Goal: Information Seeking & Learning: Find specific fact

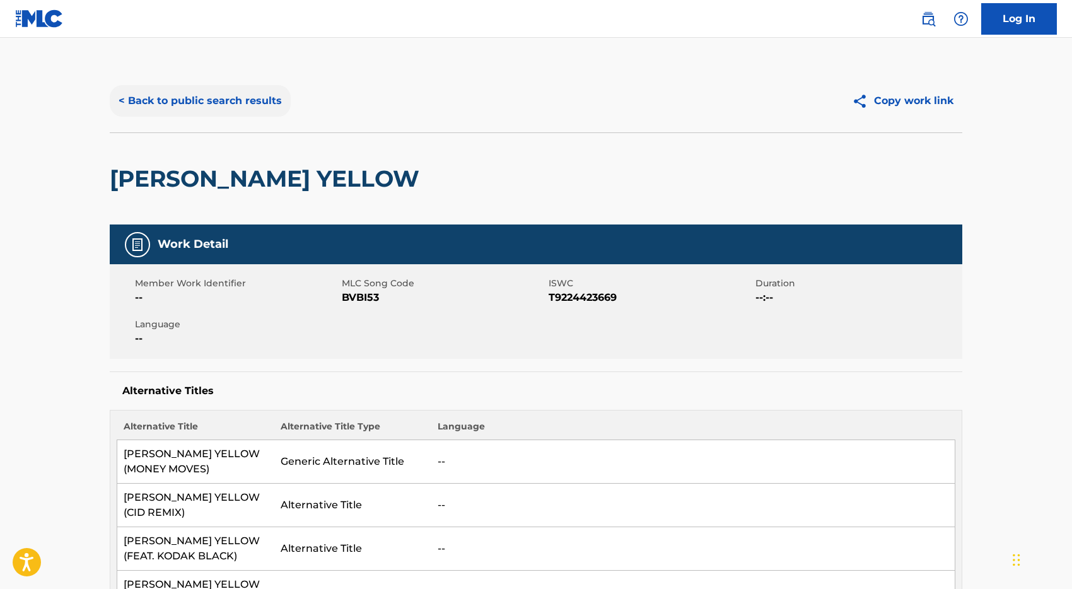
click at [251, 92] on button "< Back to public search results" at bounding box center [200, 101] width 181 height 32
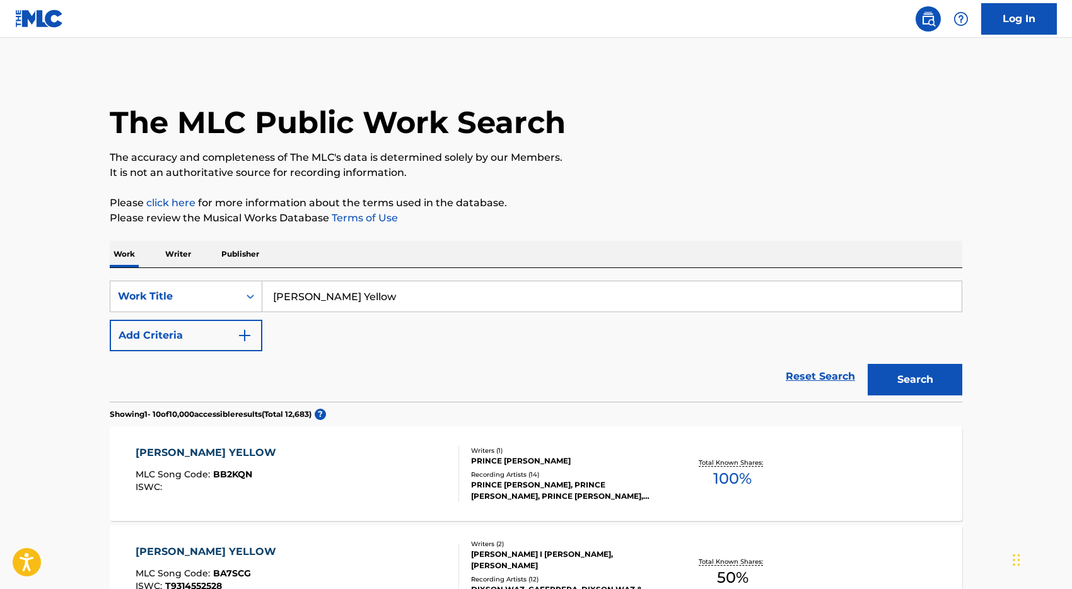
click at [322, 291] on input "[PERSON_NAME] Yellow" at bounding box center [611, 296] width 699 height 30
paste input "Two Years"
type input "Two Years"
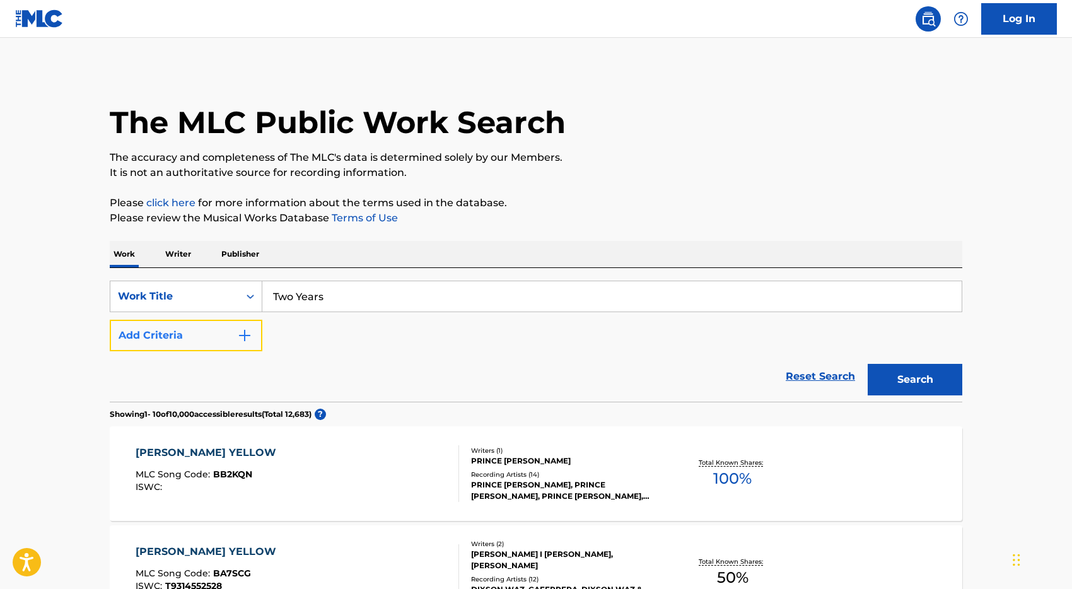
click at [182, 335] on button "Add Criteria" at bounding box center [186, 336] width 153 height 32
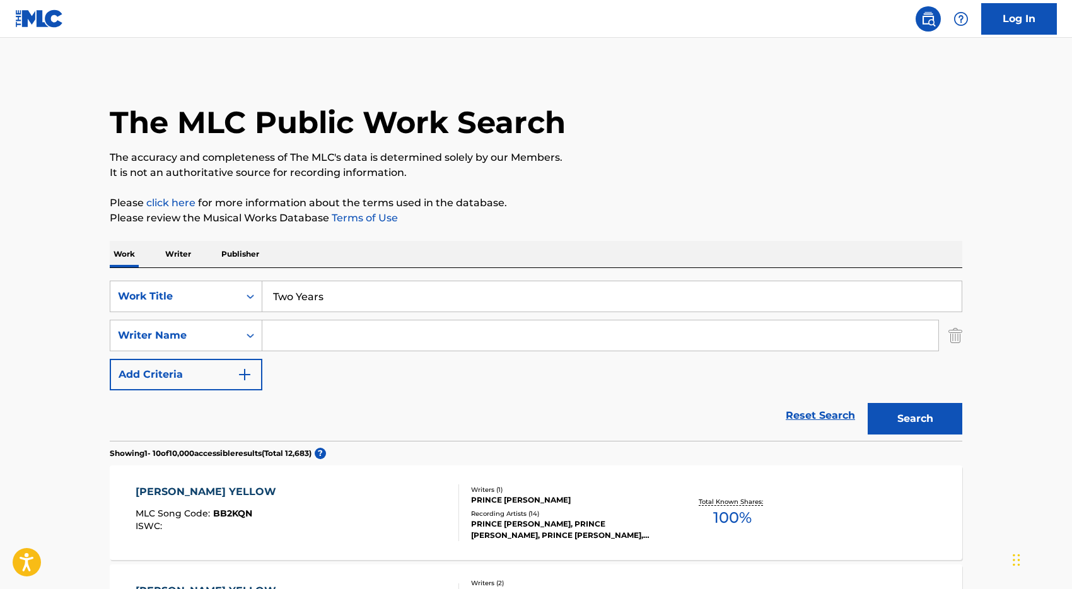
click at [287, 337] on input "Search Form" at bounding box center [600, 335] width 676 height 30
type input "johnson"
click at [868, 403] on button "Search" at bounding box center [915, 419] width 95 height 32
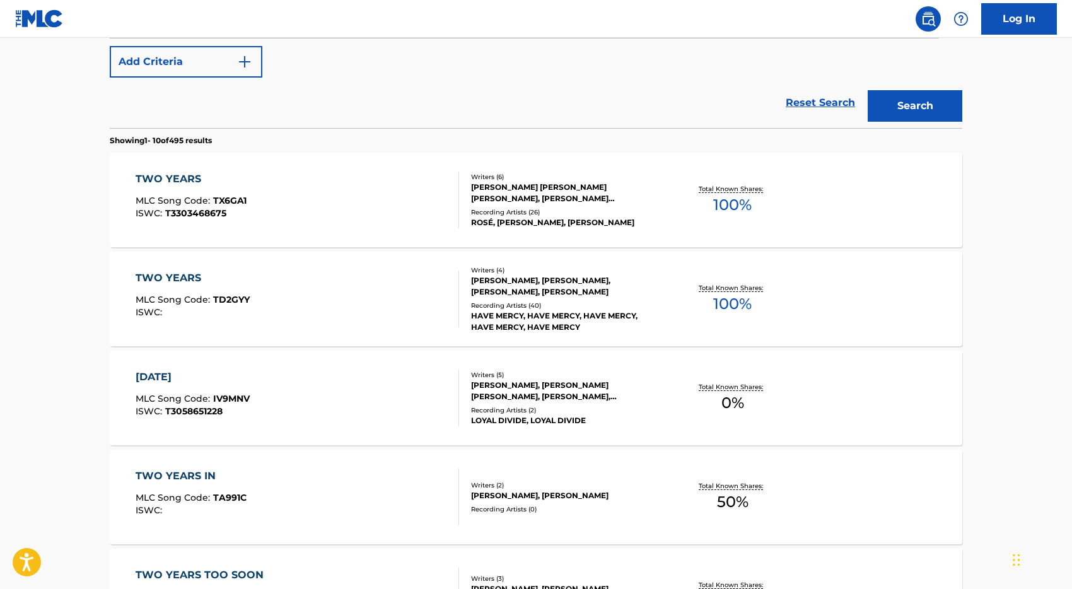
scroll to position [314, 0]
click at [368, 190] on div "TWO YEARS MLC Song Code : TX6GA1 ISWC : T3303468675" at bounding box center [298, 198] width 324 height 57
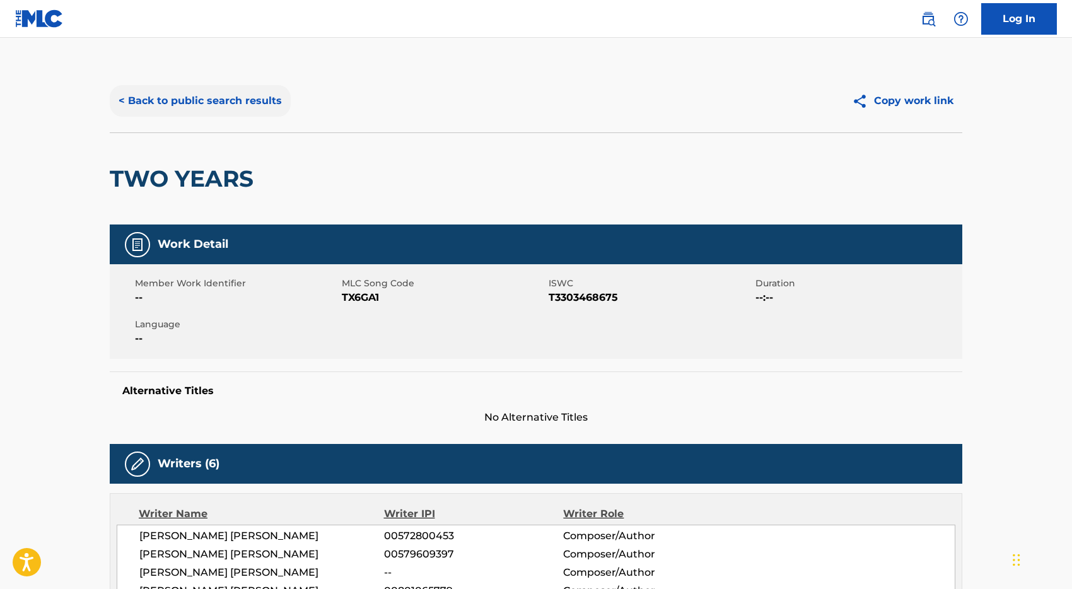
click at [229, 101] on button "< Back to public search results" at bounding box center [200, 101] width 181 height 32
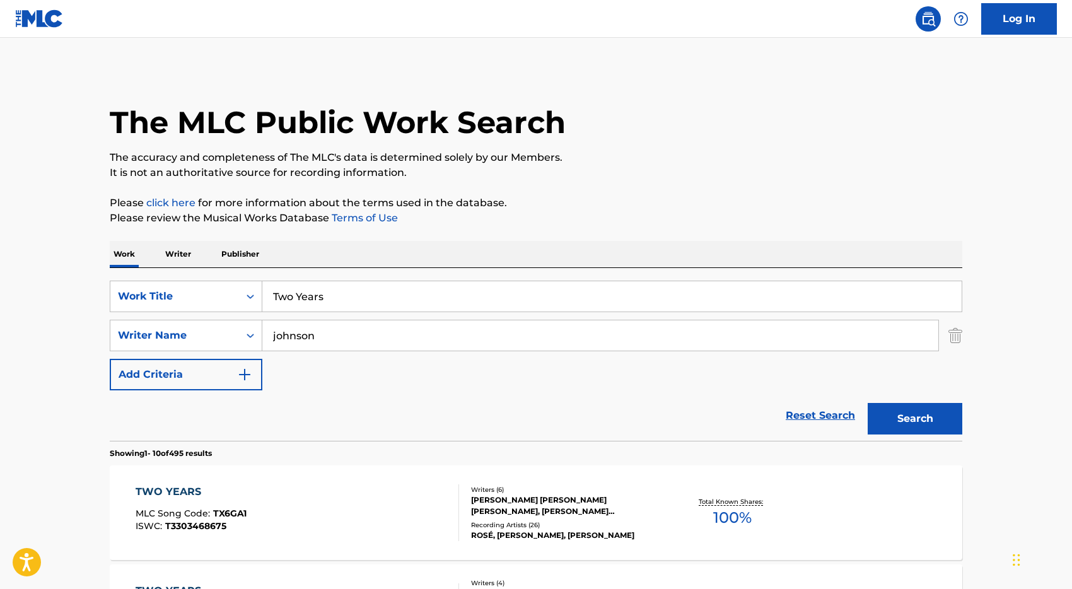
click at [354, 294] on input "Two Years" at bounding box center [611, 296] width 699 height 30
click at [354, 292] on input "Two Years" at bounding box center [611, 296] width 699 height 30
type input "T"
type input "linger"
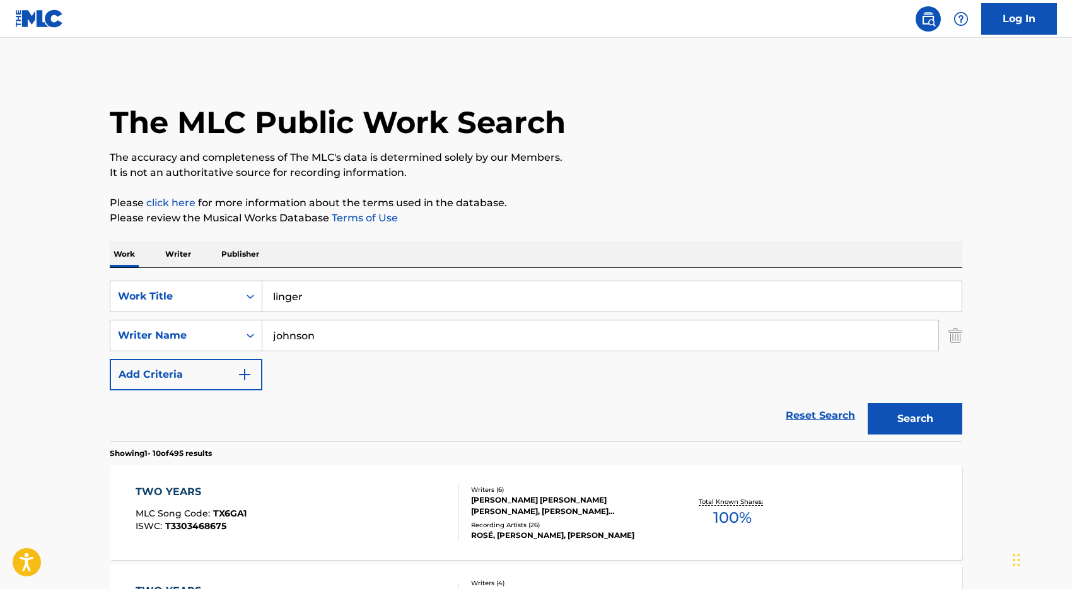
click at [329, 327] on input "johnson" at bounding box center [600, 335] width 676 height 30
click at [316, 334] on input "johnson" at bounding box center [600, 335] width 676 height 30
type input "[PERSON_NAME]"
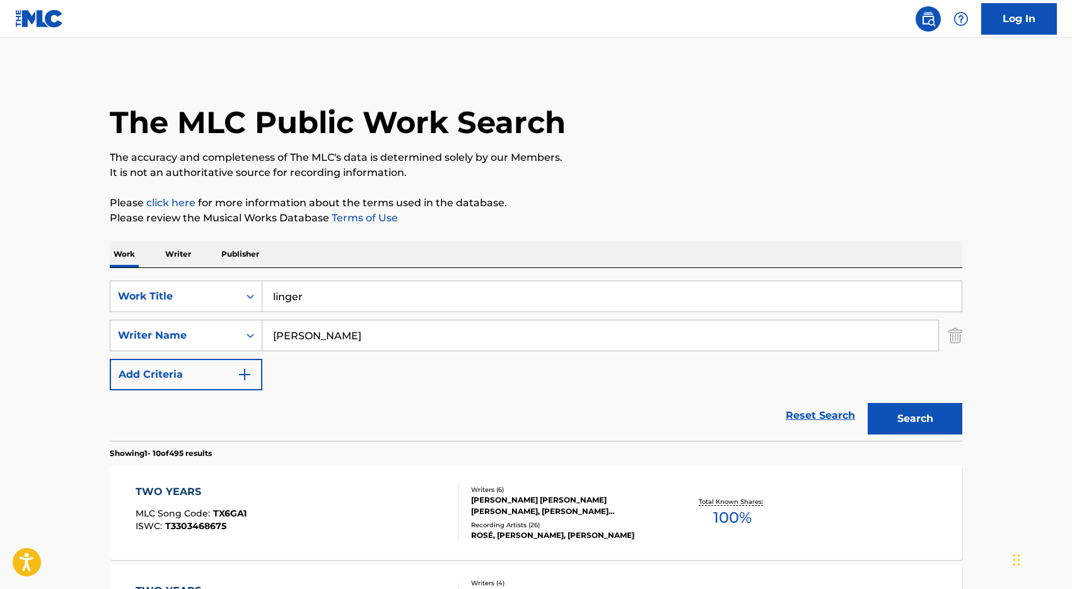
click at [868, 403] on button "Search" at bounding box center [915, 419] width 95 height 32
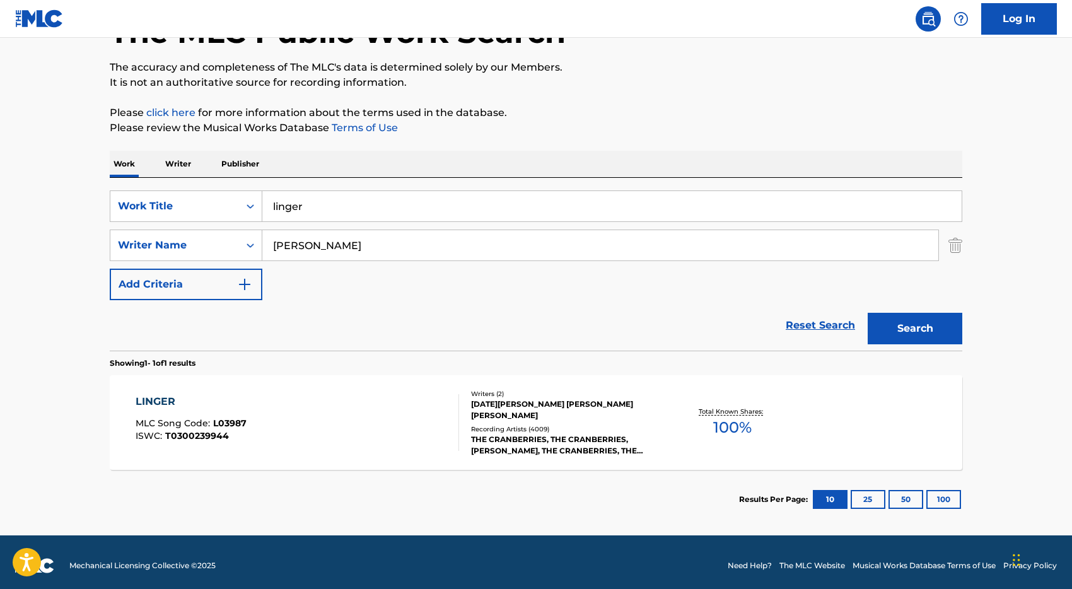
scroll to position [97, 0]
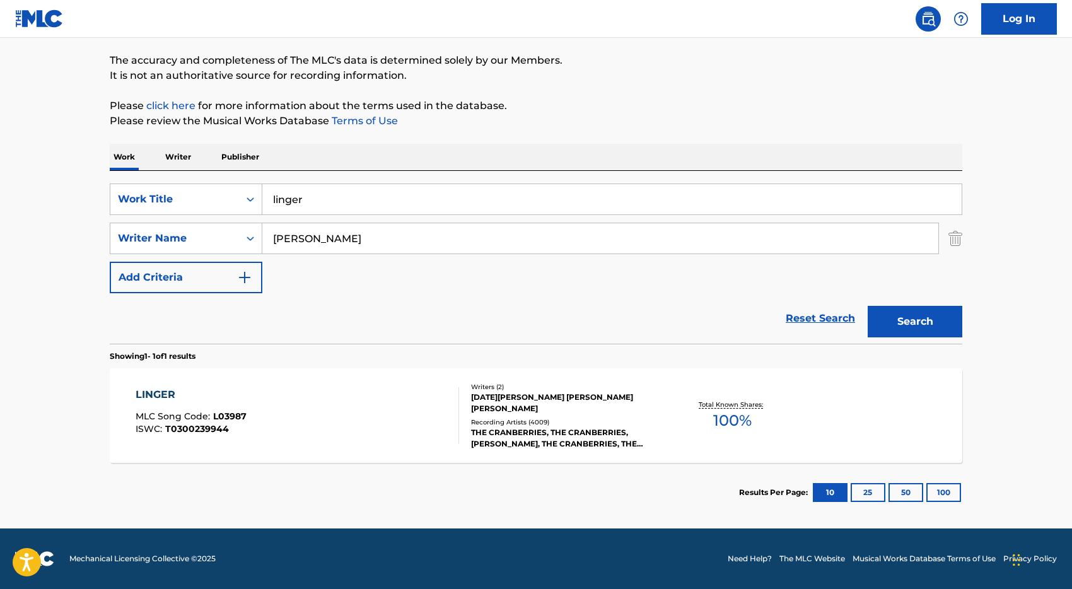
click at [361, 445] on div "LINGER MLC Song Code : L03987 ISWC : T0300239944 Writers ( 2 ) [DATE][PERSON_NA…" at bounding box center [536, 415] width 852 height 95
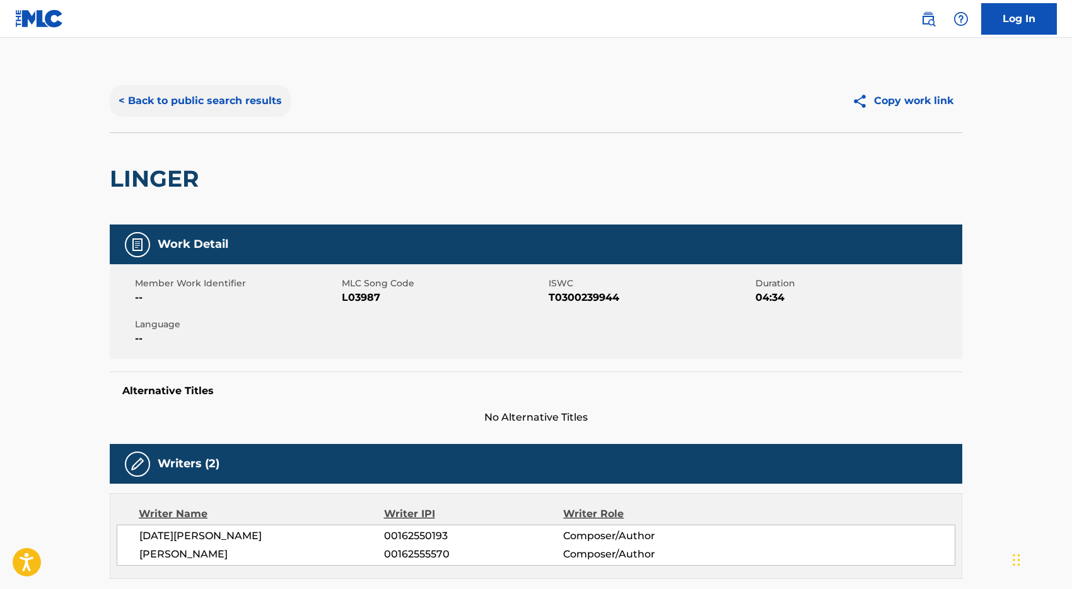
click at [192, 97] on button "< Back to public search results" at bounding box center [200, 101] width 181 height 32
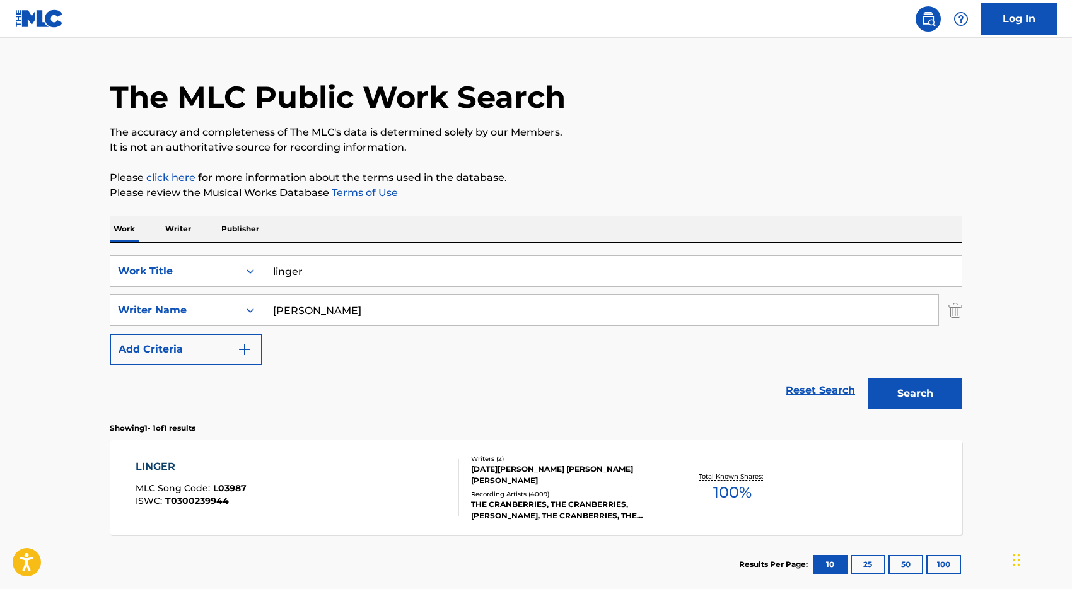
click at [318, 276] on input "linger" at bounding box center [611, 271] width 699 height 30
paste input "Toxic Till The End"
type input "Toxic Till The End"
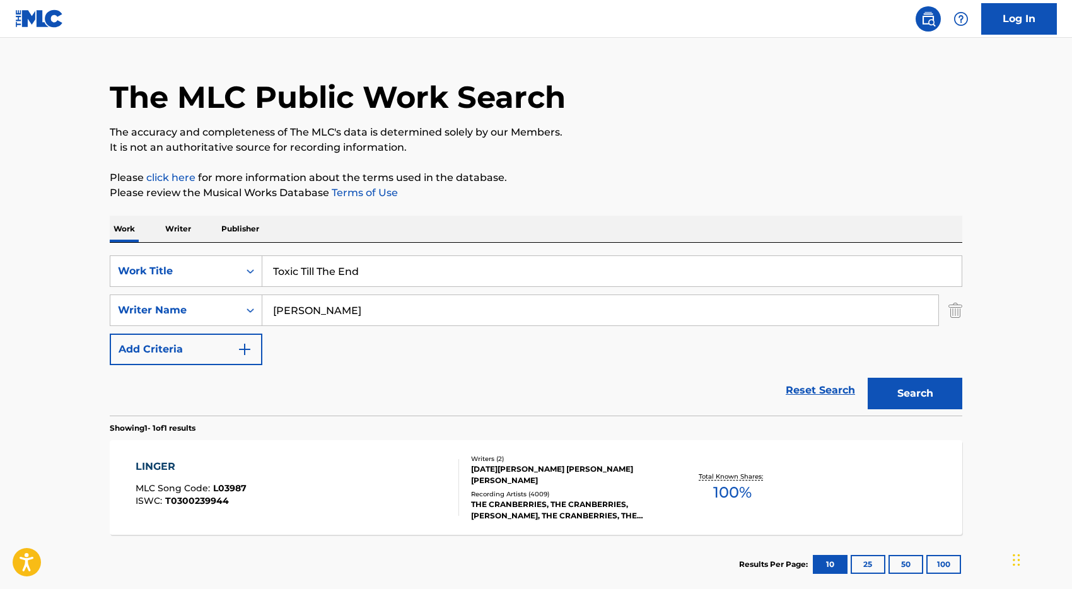
click at [310, 312] on input "[PERSON_NAME]" at bounding box center [600, 310] width 676 height 30
type input "park"
click at [868, 378] on button "Search" at bounding box center [915, 394] width 95 height 32
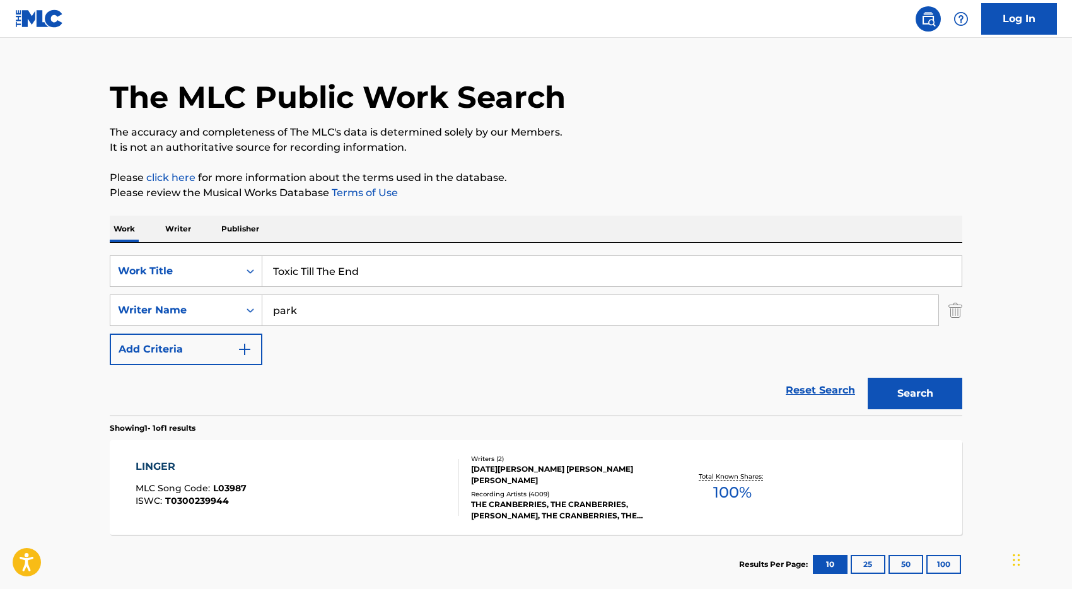
scroll to position [0, 0]
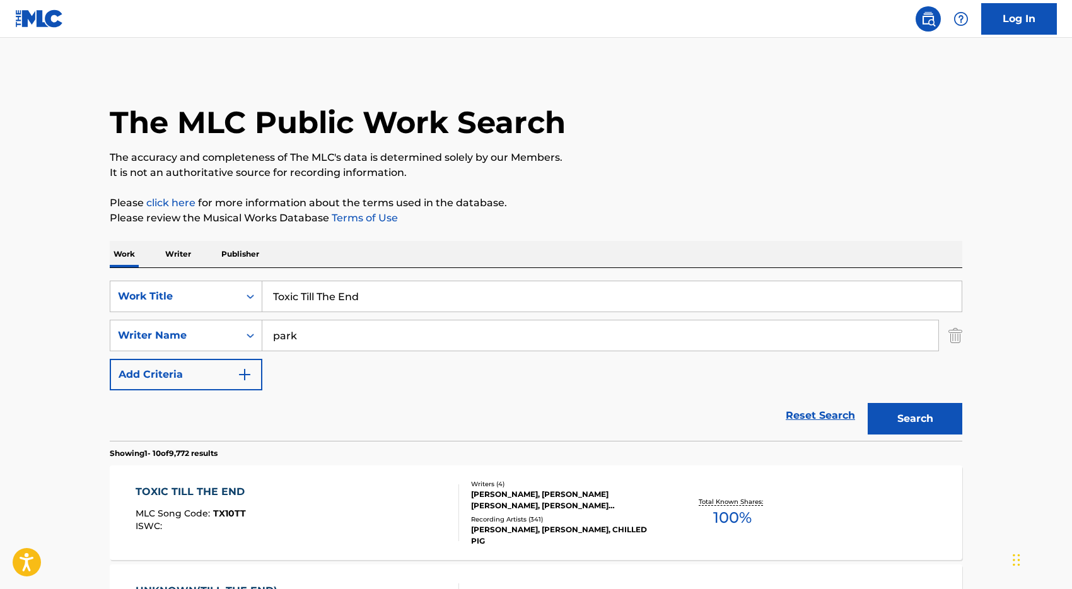
click at [365, 507] on div "TOXIC TILL THE END MLC Song Code : TX10TT ISWC :" at bounding box center [298, 512] width 324 height 57
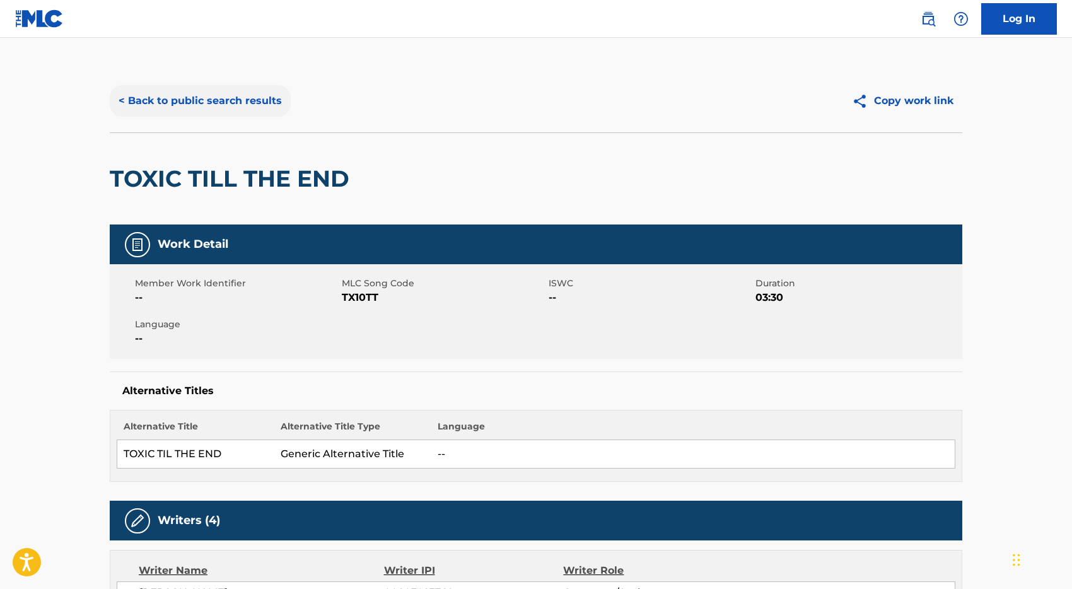
click at [173, 100] on button "< Back to public search results" at bounding box center [200, 101] width 181 height 32
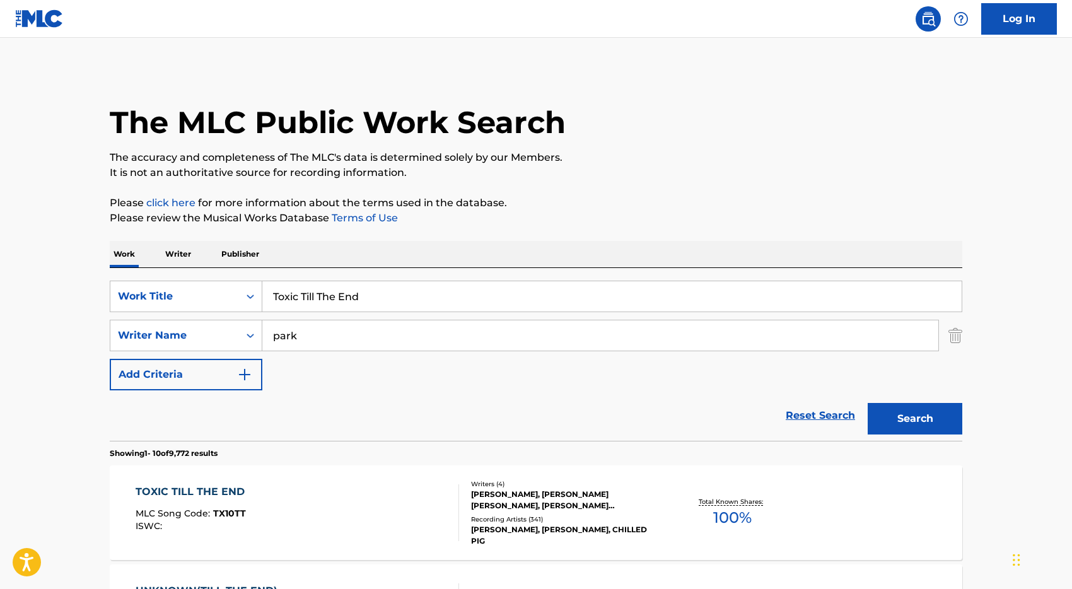
click at [337, 291] on input "Toxic Till The End" at bounding box center [611, 296] width 699 height 30
type input "i like it"
click at [322, 339] on input "park" at bounding box center [600, 335] width 676 height 30
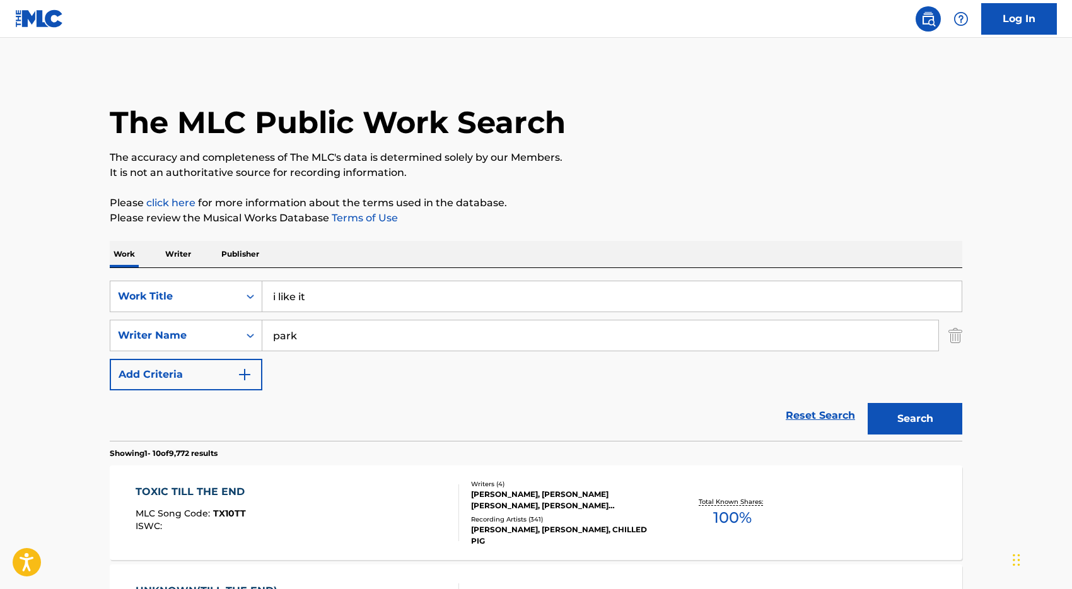
click at [322, 339] on input "park" at bounding box center [600, 335] width 676 height 30
type input "[PERSON_NAME]"
click at [868, 403] on button "Search" at bounding box center [915, 419] width 95 height 32
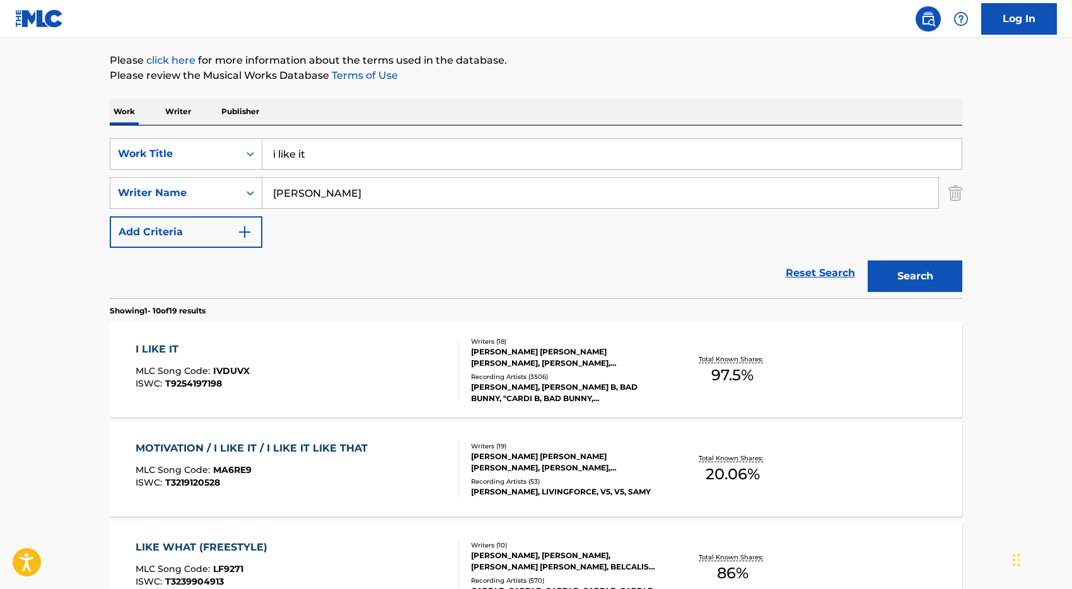
scroll to position [145, 0]
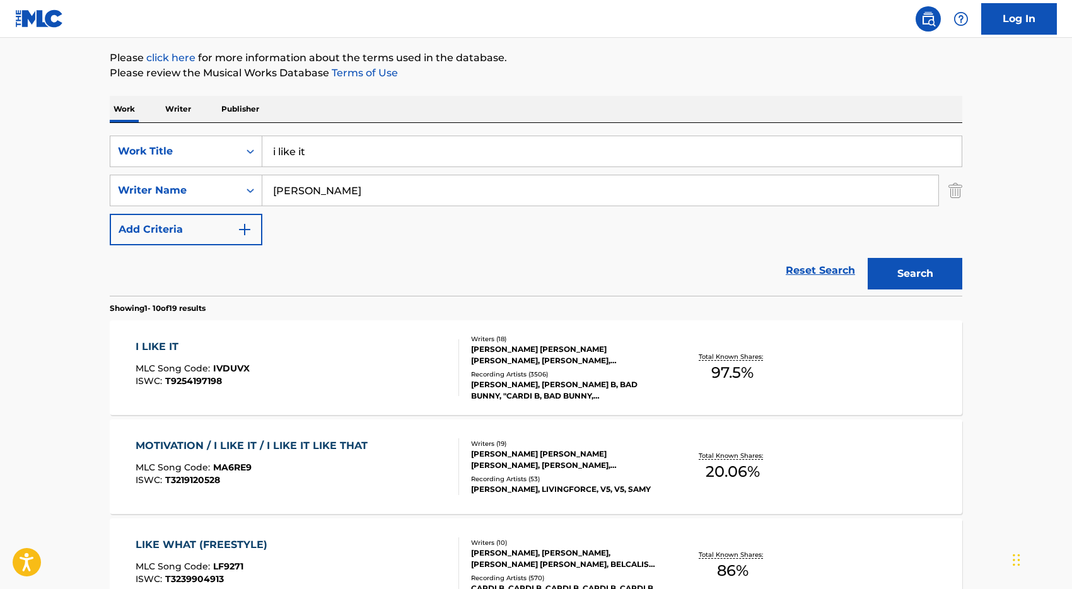
click at [357, 362] on div "I LIKE IT MLC Song Code : IVDUVX ISWC : T9254197198" at bounding box center [298, 367] width 324 height 57
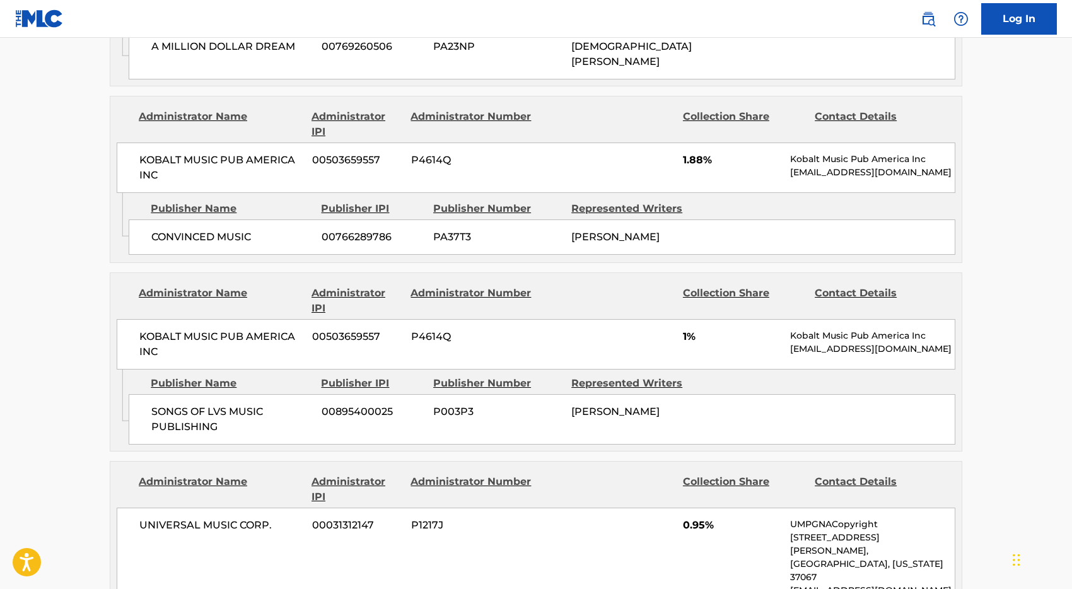
scroll to position [3251, 0]
